Goal: Task Accomplishment & Management: Use online tool/utility

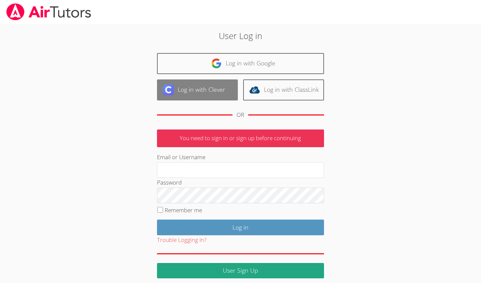
click at [198, 93] on link "Log in with Clever" at bounding box center [197, 89] width 81 height 21
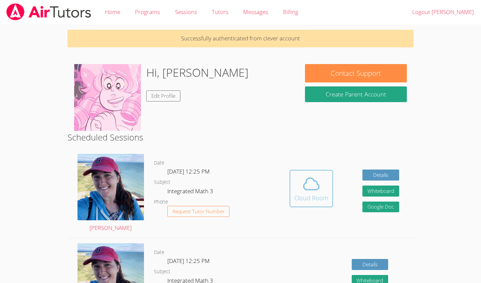
click at [304, 185] on icon at bounding box center [311, 184] width 19 height 19
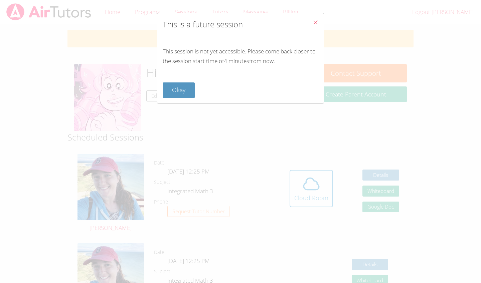
click at [318, 20] on button "Close" at bounding box center [315, 23] width 16 height 20
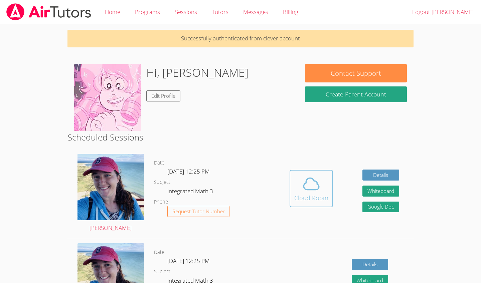
click at [312, 193] on div "Cloud Room" at bounding box center [311, 197] width 34 height 9
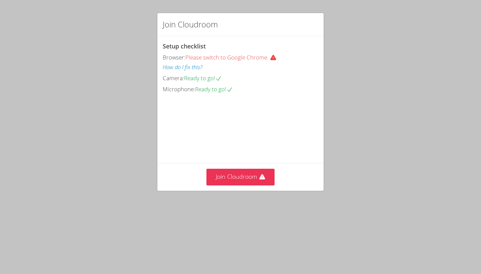
drag, startPoint x: 240, startPoint y: 178, endPoint x: 243, endPoint y: 121, distance: 56.8
click at [0, 0] on div "Setup checklist Browser: Please switch to Google Chrome. How do I fix this? Cam…" at bounding box center [0, 0] width 0 height 0
click at [225, 185] on button "Join Cloudroom" at bounding box center [240, 177] width 68 height 16
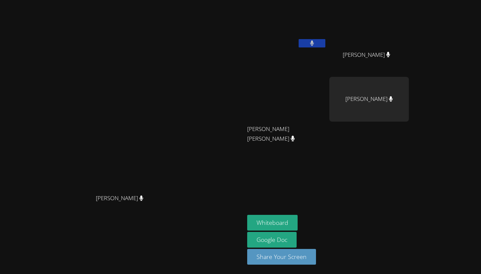
click at [314, 42] on icon at bounding box center [312, 43] width 4 height 6
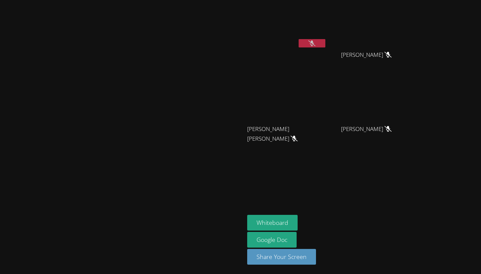
click at [325, 41] on button at bounding box center [311, 43] width 27 height 8
click at [315, 43] on icon at bounding box center [311, 43] width 7 height 6
click at [314, 42] on icon at bounding box center [312, 43] width 4 height 6
click at [315, 44] on icon at bounding box center [311, 43] width 7 height 6
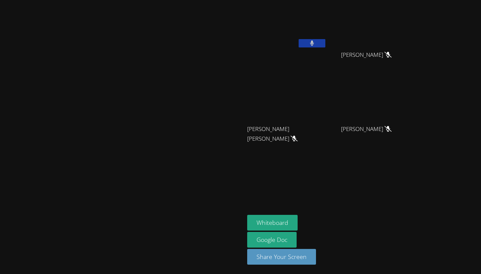
click at [314, 44] on icon at bounding box center [312, 43] width 4 height 6
click at [325, 42] on button at bounding box center [311, 43] width 27 height 8
click at [315, 42] on icon at bounding box center [311, 43] width 7 height 6
click at [314, 42] on icon at bounding box center [312, 43] width 4 height 6
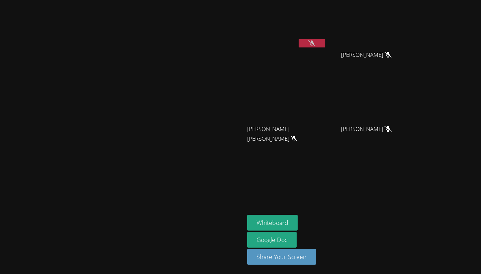
click at [315, 42] on icon at bounding box center [311, 43] width 7 height 6
click at [314, 42] on icon at bounding box center [312, 43] width 4 height 6
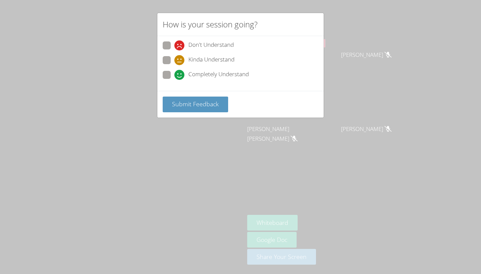
click at [174, 80] on span at bounding box center [174, 80] width 0 height 0
click at [174, 73] on input "Completely Understand" at bounding box center [177, 74] width 6 height 6
radio input "true"
click at [196, 105] on span "Submit Feedback" at bounding box center [195, 104] width 47 height 8
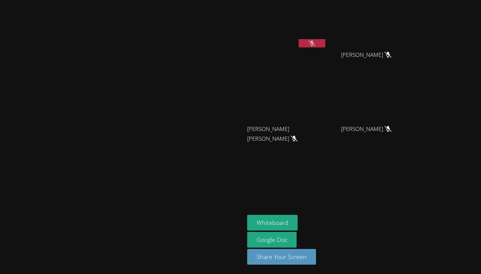
drag, startPoint x: 274, startPoint y: 161, endPoint x: 327, endPoint y: 232, distance: 88.0
click at [172, 158] on video at bounding box center [122, 123] width 100 height 134
click at [325, 43] on button at bounding box center [311, 43] width 27 height 8
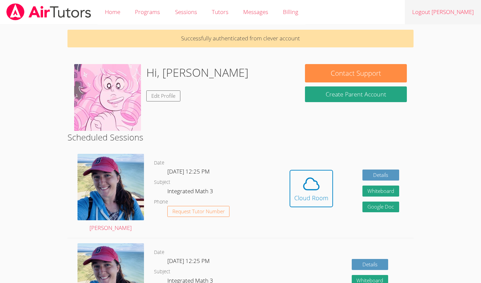
click at [443, 16] on link "Logout Isabella" at bounding box center [442, 12] width 76 height 24
